Goal: Find specific page/section: Find specific page/section

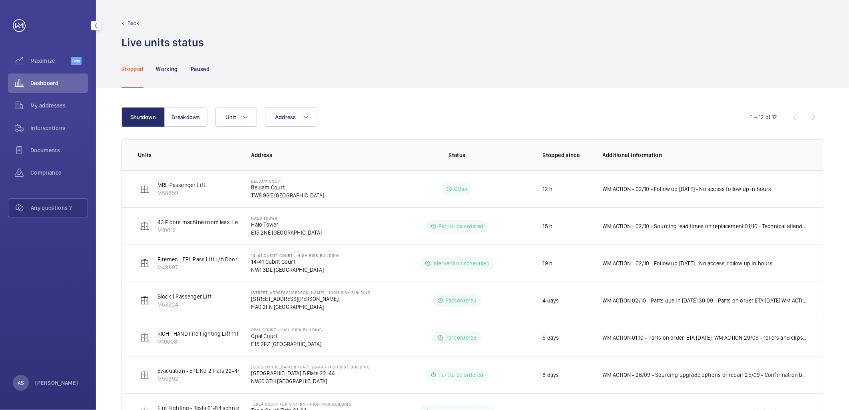
scroll to position [223, 0]
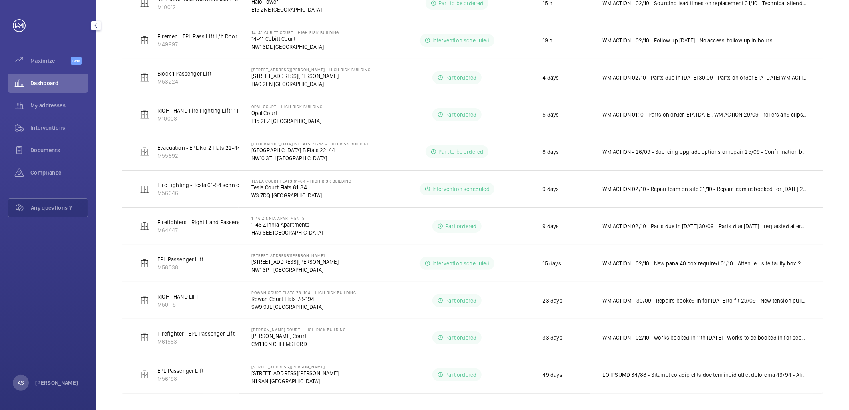
click at [49, 85] on span "Dashboard" at bounding box center [59, 83] width 58 height 8
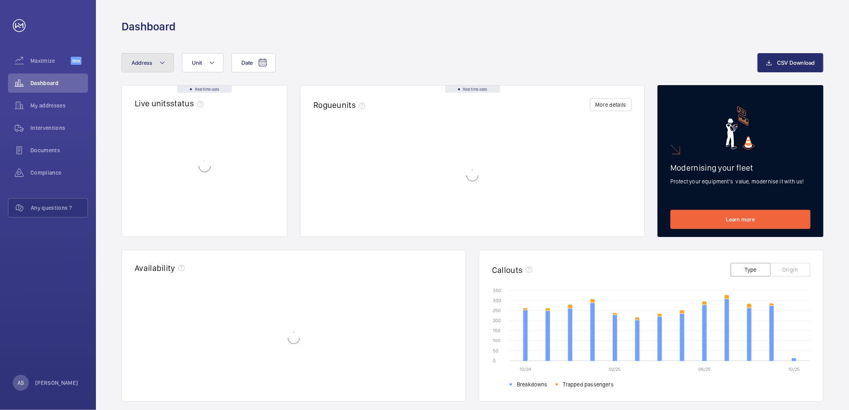
click at [154, 65] on button "Address" at bounding box center [147, 62] width 52 height 19
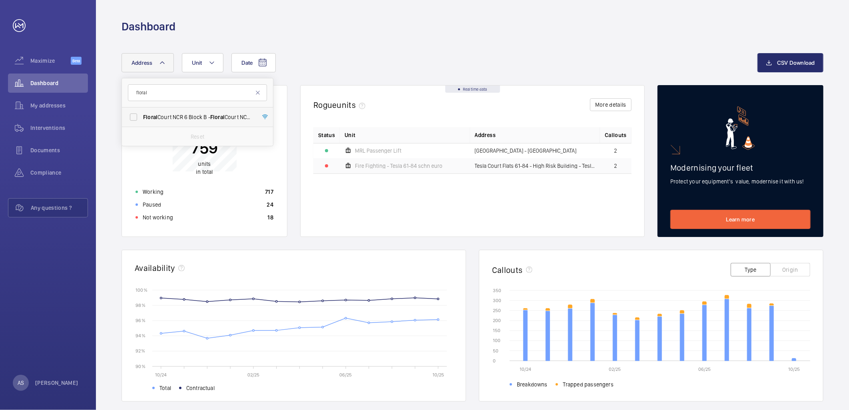
type input "floral"
click at [170, 116] on span "Floral Court NCR [STREET_ADDRESS]" at bounding box center [198, 117] width 110 height 8
click at [141, 116] on input "Floral Court NCR [STREET_ADDRESS]" at bounding box center [133, 117] width 16 height 16
checkbox input "true"
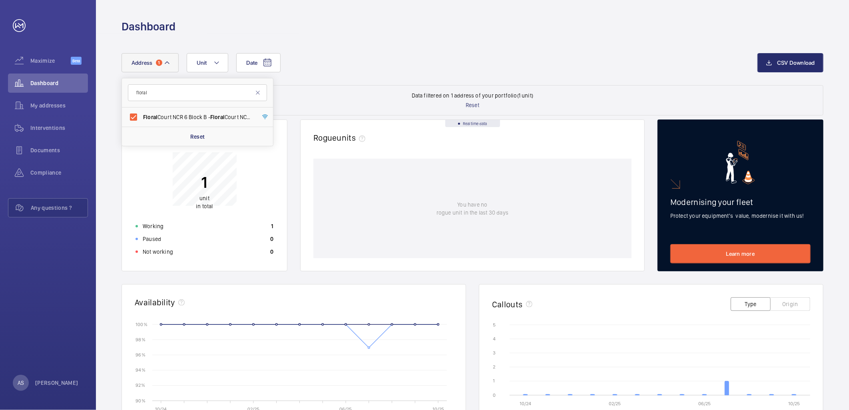
click at [240, 18] on div "Dashboard" at bounding box center [472, 17] width 753 height 34
